Goal: Task Accomplishment & Management: Manage account settings

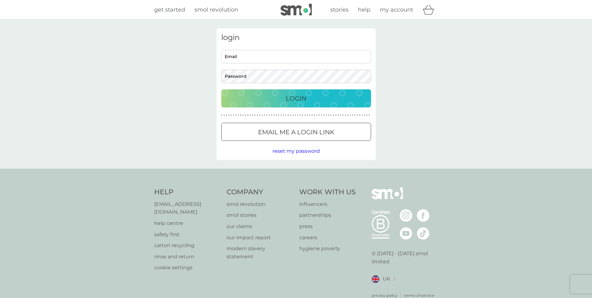
click at [239, 58] on input "Email" at bounding box center [296, 56] width 150 height 13
type input "[EMAIL_ADDRESS][PERSON_NAME][DOMAIN_NAME]"
click at [277, 103] on div "Login" at bounding box center [295, 98] width 137 height 10
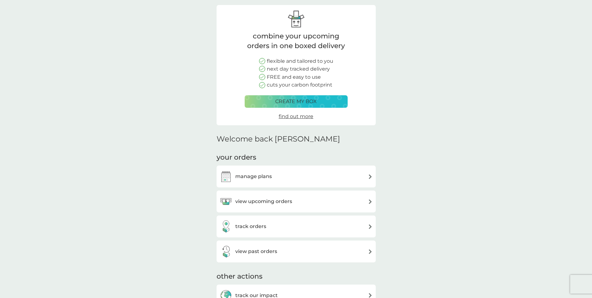
scroll to position [62, 0]
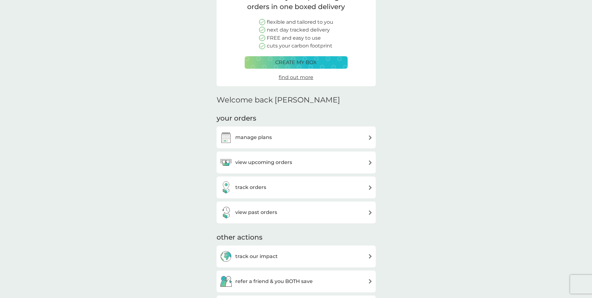
click at [247, 139] on h3 "manage plans" at bounding box center [253, 137] width 36 height 8
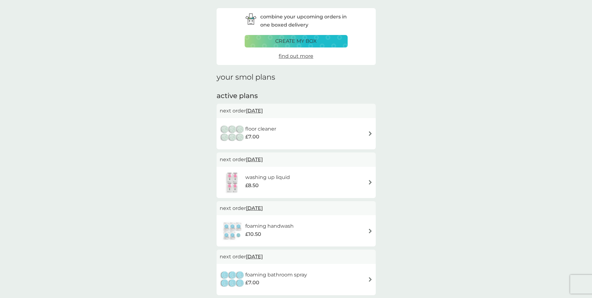
scroll to position [31, 0]
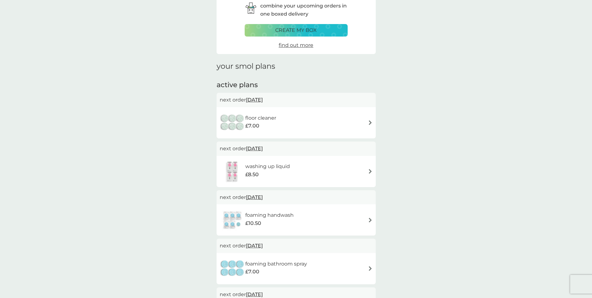
click at [372, 171] on img at bounding box center [370, 171] width 5 height 5
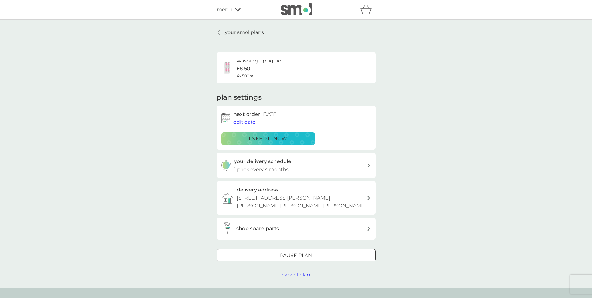
click at [293, 163] on div "your delivery schedule 1 pack every 4 months" at bounding box center [300, 165] width 133 height 16
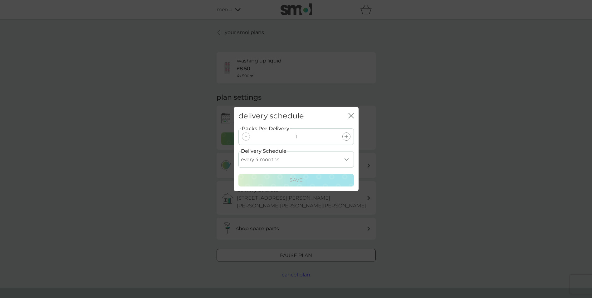
click at [285, 161] on select "every 1 month every 2 months every 3 months every 4 months every 5 months every…" at bounding box center [295, 159] width 115 height 17
select select "2"
click at [238, 151] on select "every 1 month every 2 months every 3 months every 4 months every 5 months every…" at bounding box center [295, 159] width 115 height 17
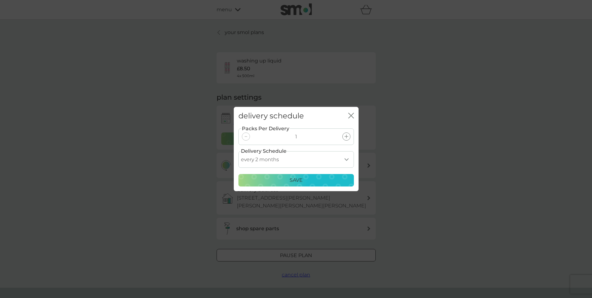
click at [279, 180] on div "Save" at bounding box center [295, 180] width 107 height 8
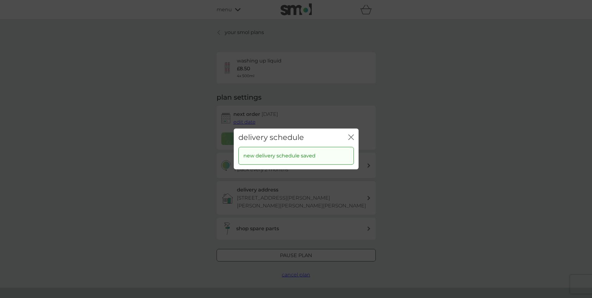
click at [349, 137] on icon "close" at bounding box center [351, 137] width 6 height 6
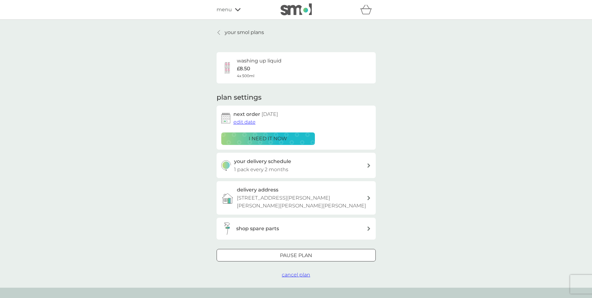
click at [250, 119] on span "edit date" at bounding box center [244, 122] width 22 height 6
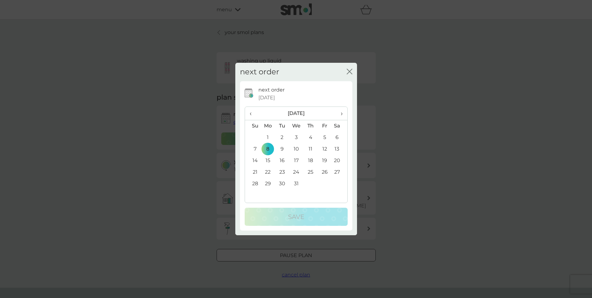
click at [253, 113] on span "‹" at bounding box center [253, 113] width 7 height 13
click at [326, 149] on td "10" at bounding box center [324, 149] width 14 height 12
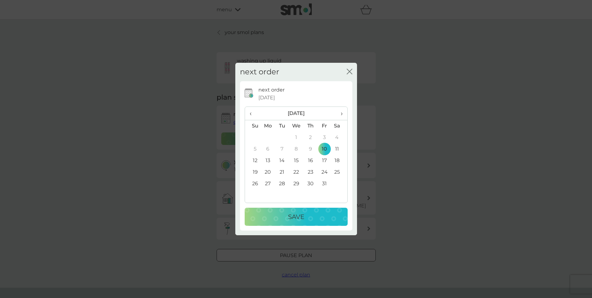
click at [302, 211] on button "Save" at bounding box center [296, 216] width 103 height 18
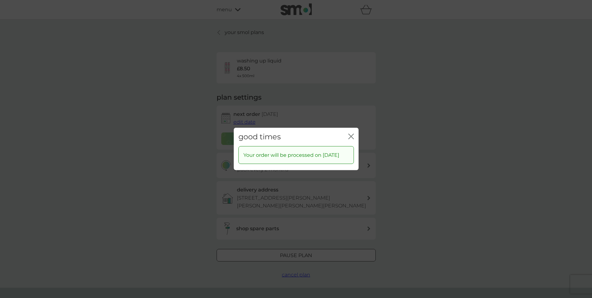
click at [352, 134] on icon "close" at bounding box center [351, 137] width 6 height 6
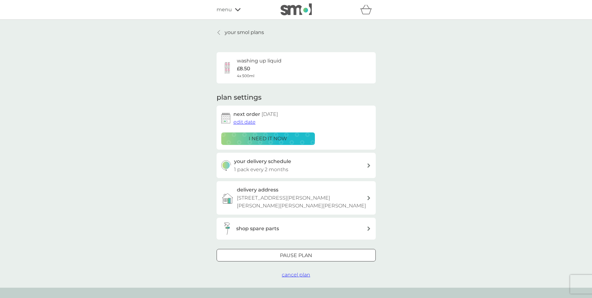
click at [240, 34] on p "your smol plans" at bounding box center [244, 32] width 39 height 8
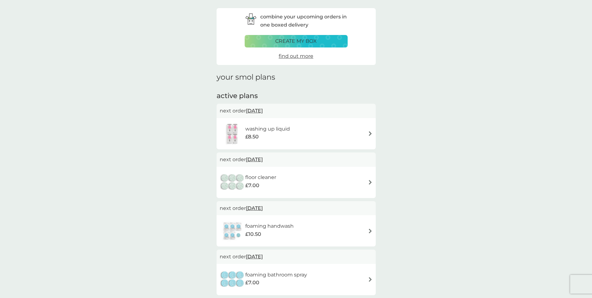
scroll to position [31, 0]
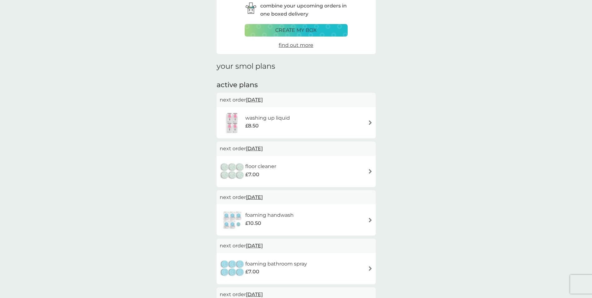
click at [363, 171] on div "floor cleaner £7.00" at bounding box center [296, 171] width 153 height 22
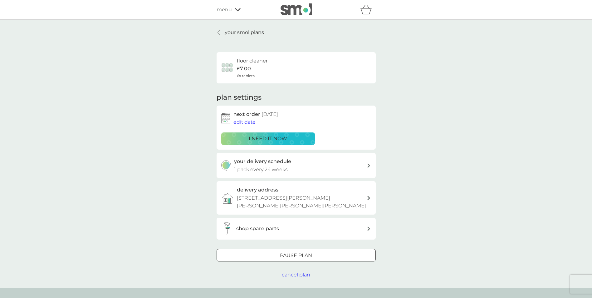
click at [279, 228] on div "shop spare parts" at bounding box center [301, 228] width 130 height 8
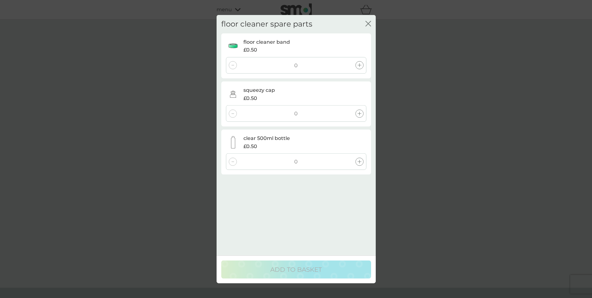
click at [359, 161] on icon at bounding box center [359, 162] width 4 height 4
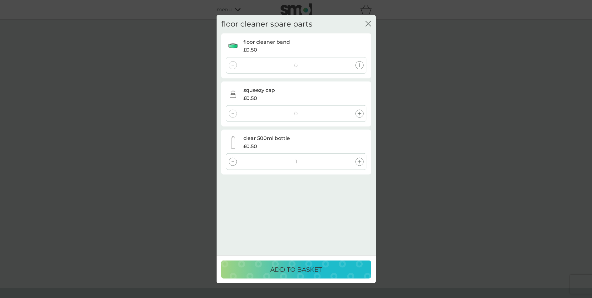
click at [325, 270] on div "ADD TO BASKET" at bounding box center [295, 269] width 137 height 10
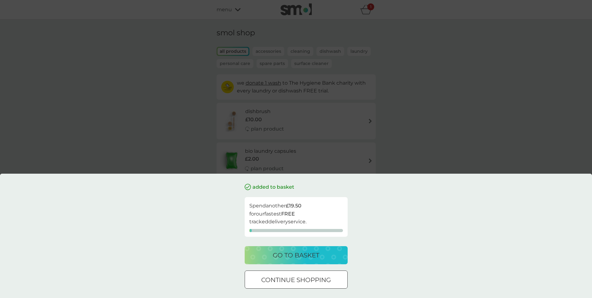
click at [303, 282] on div at bounding box center [296, 279] width 22 height 7
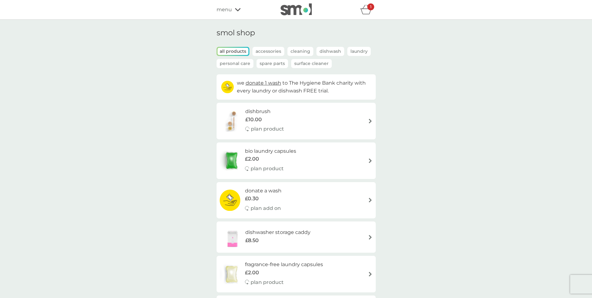
click at [230, 33] on h1 "smol shop" at bounding box center [295, 32] width 159 height 9
click at [224, 8] on span "menu" at bounding box center [223, 10] width 15 height 8
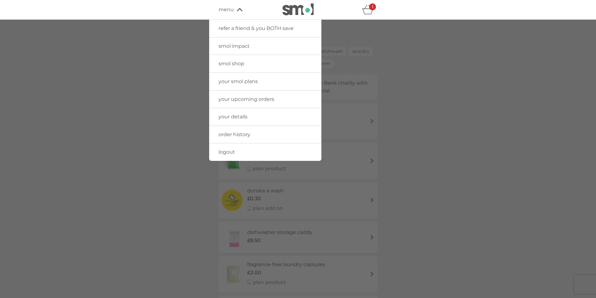
drag, startPoint x: 236, startPoint y: 81, endPoint x: 221, endPoint y: 102, distance: 25.5
click at [236, 81] on span "your smol plans" at bounding box center [238, 81] width 39 height 6
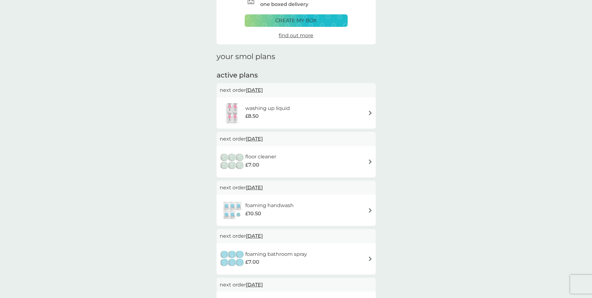
scroll to position [31, 0]
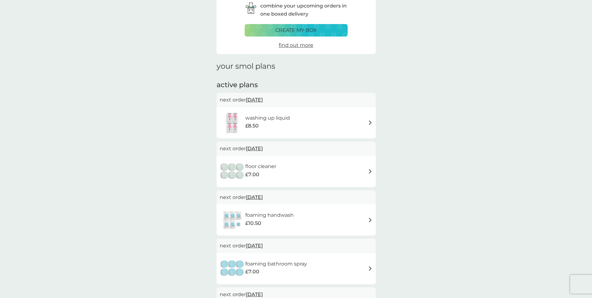
click at [370, 172] on img at bounding box center [370, 171] width 5 height 5
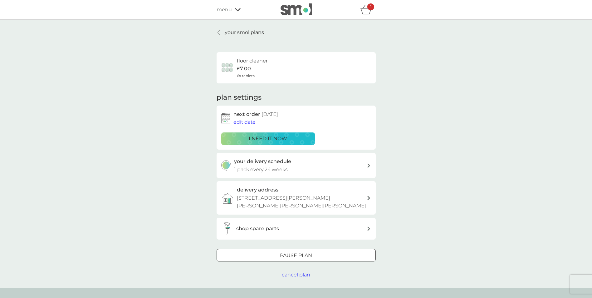
click at [288, 169] on div "your delivery schedule 1 pack every 24 weeks" at bounding box center [300, 165] width 133 height 16
select select "168"
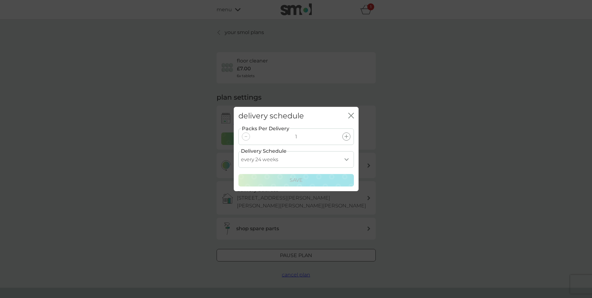
click at [299, 158] on select "every 1 week every 2 weeks every 3 weeks every 4 weeks every 5 weeks every 6 we…" at bounding box center [295, 159] width 115 height 17
click at [351, 117] on icon "close" at bounding box center [351, 116] width 6 height 6
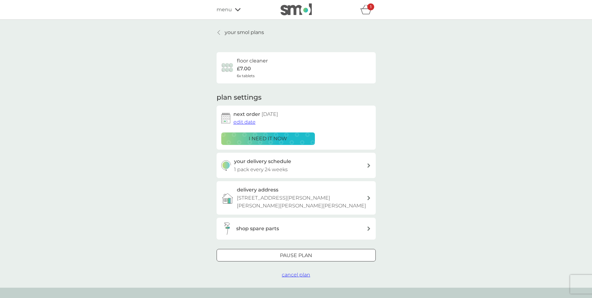
click at [241, 123] on span "edit date" at bounding box center [244, 122] width 22 height 6
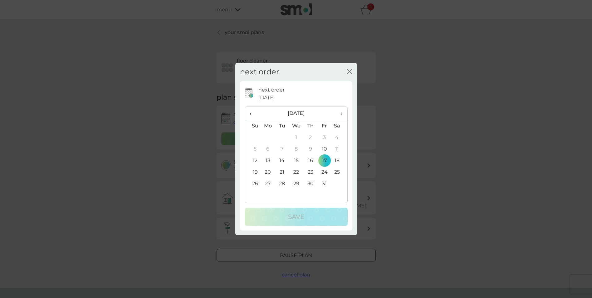
click at [341, 114] on span "›" at bounding box center [339, 113] width 6 height 13
click at [325, 185] on td "28" at bounding box center [325, 184] width 14 height 12
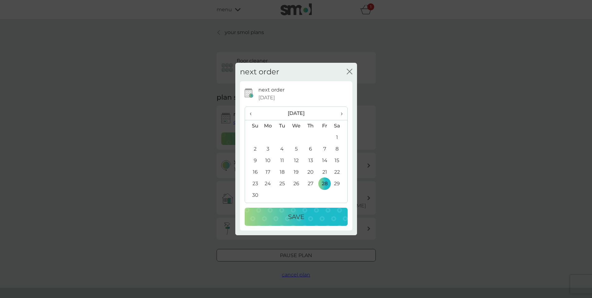
click at [310, 212] on div "Save" at bounding box center [296, 217] width 90 height 10
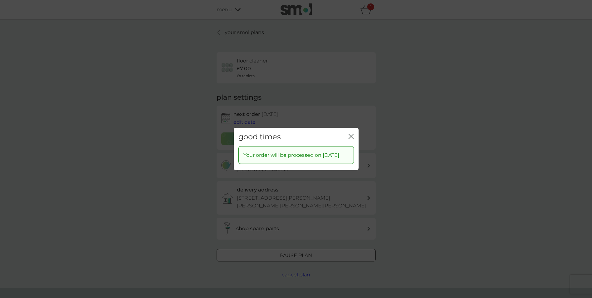
click at [352, 134] on icon "close" at bounding box center [351, 137] width 6 height 6
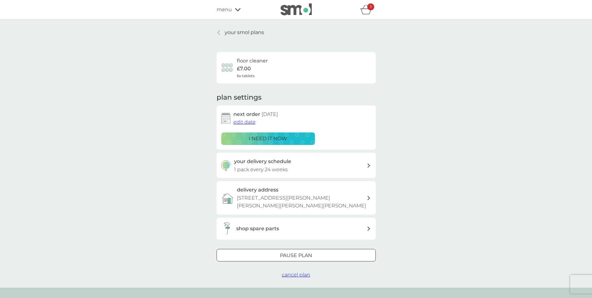
drag, startPoint x: 230, startPoint y: 32, endPoint x: 205, endPoint y: 85, distance: 58.8
click at [230, 32] on p "your smol plans" at bounding box center [244, 32] width 39 height 8
